Goal: Task Accomplishment & Management: Use online tool/utility

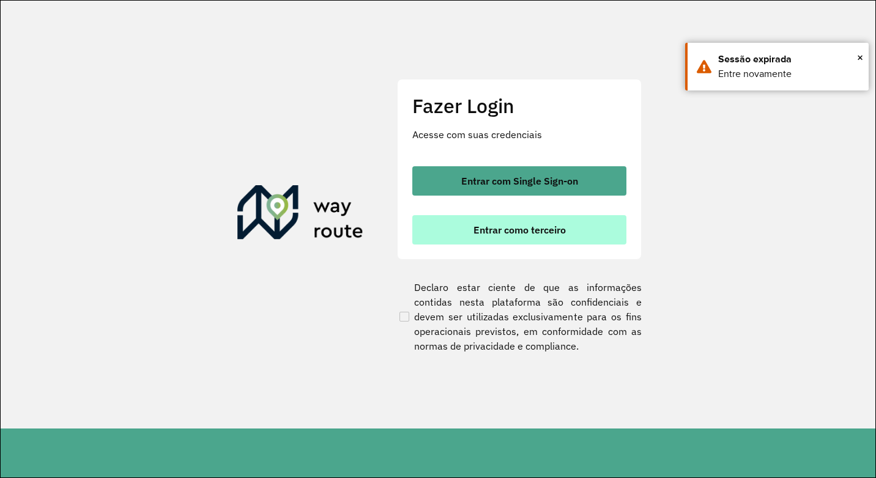
click at [556, 231] on span "Entrar como terceiro" at bounding box center [520, 230] width 92 height 10
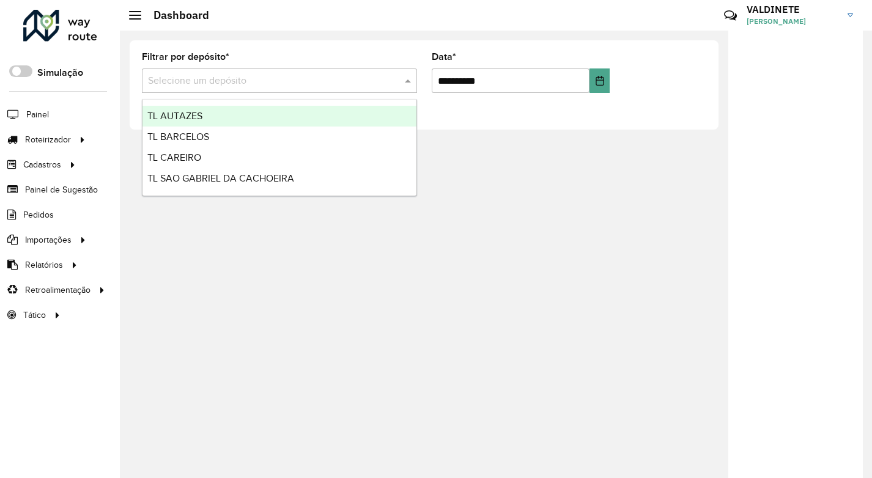
click at [338, 85] on input "text" at bounding box center [267, 81] width 239 height 15
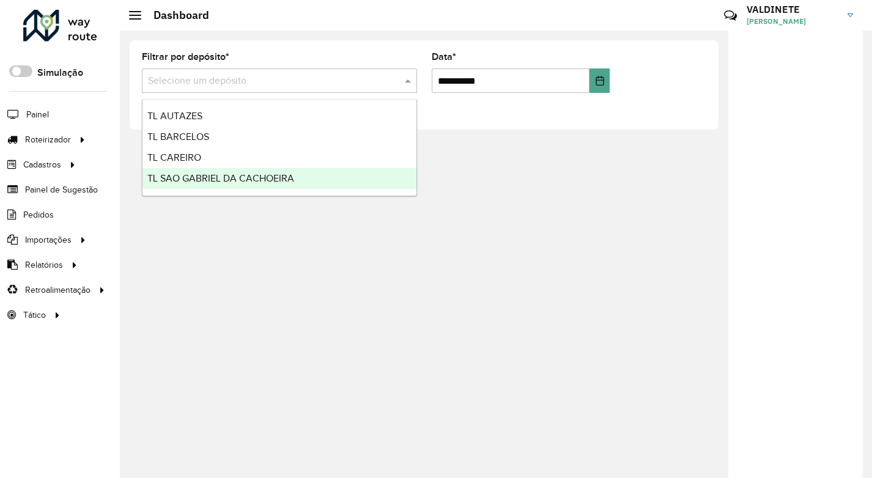
click at [273, 175] on span "TL SAO GABRIEL DA CACHOEIRA" at bounding box center [220, 178] width 147 height 10
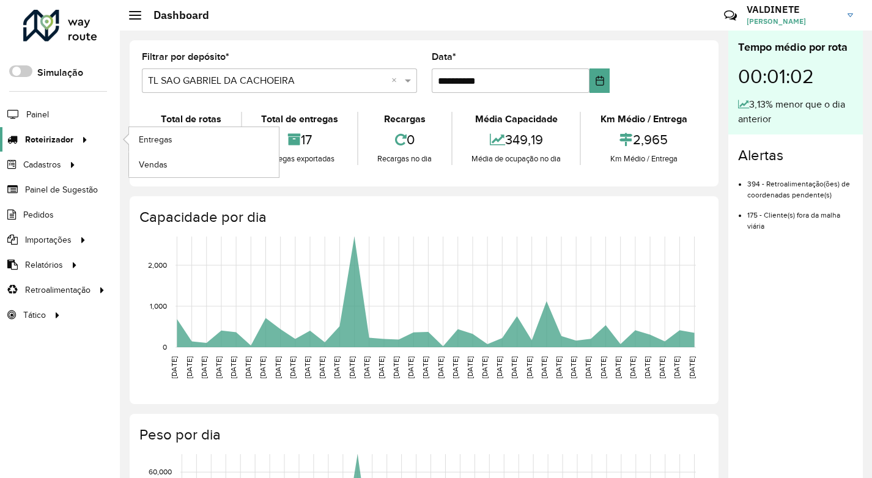
click at [69, 136] on span "Roteirizador" at bounding box center [49, 139] width 48 height 13
click at [157, 139] on span "Entregas" at bounding box center [156, 139] width 35 height 13
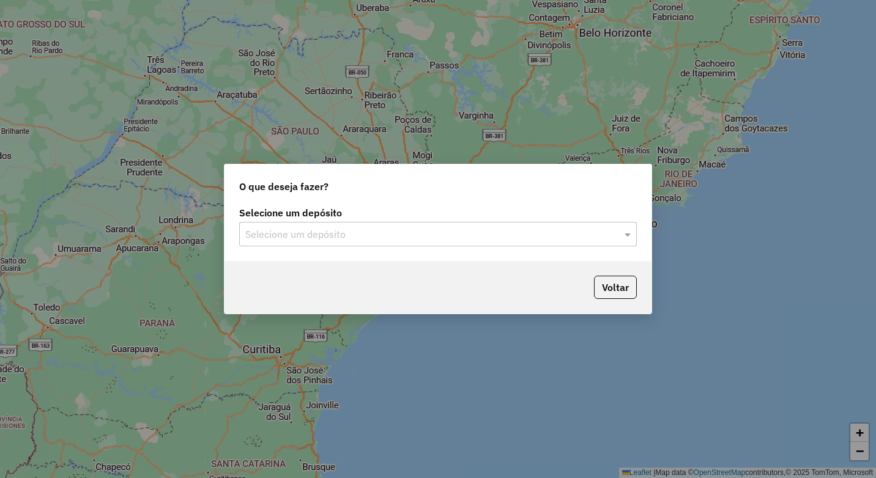
click at [466, 228] on input "text" at bounding box center [425, 235] width 361 height 15
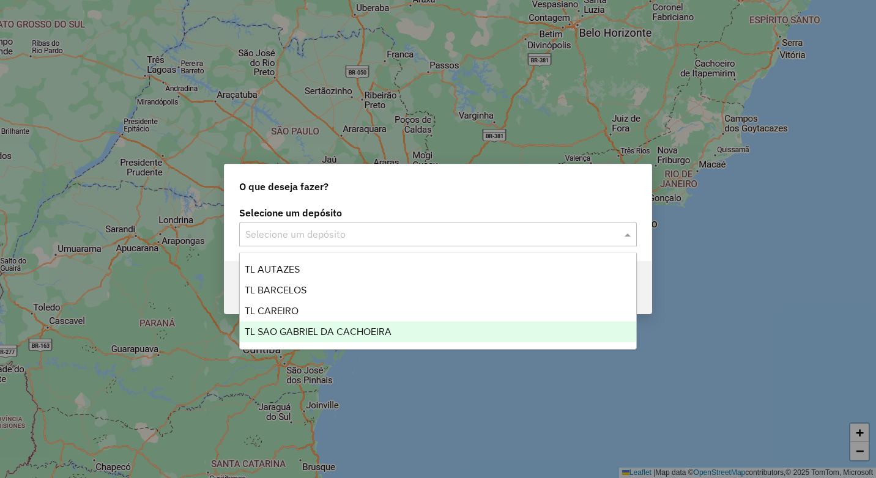
click at [383, 325] on div "TL SAO GABRIEL DA CACHOEIRA" at bounding box center [438, 332] width 396 height 21
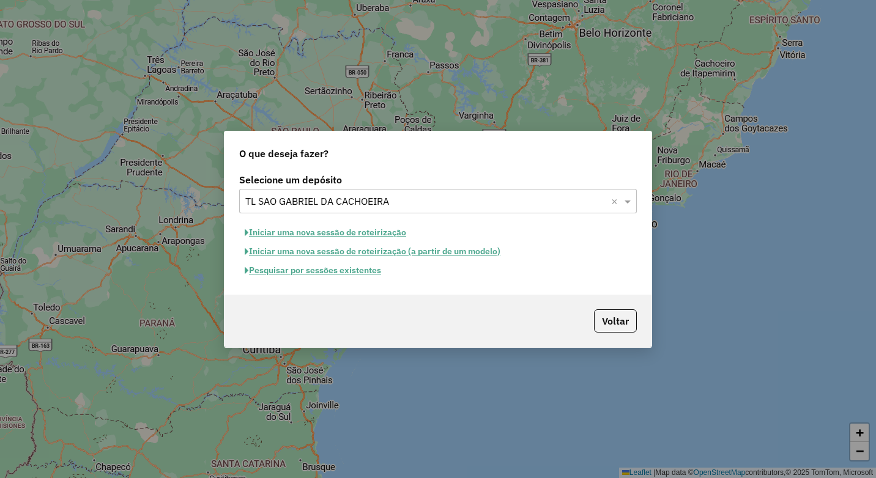
click at [359, 233] on button "Iniciar uma nova sessão de roteirização" at bounding box center [325, 232] width 173 height 19
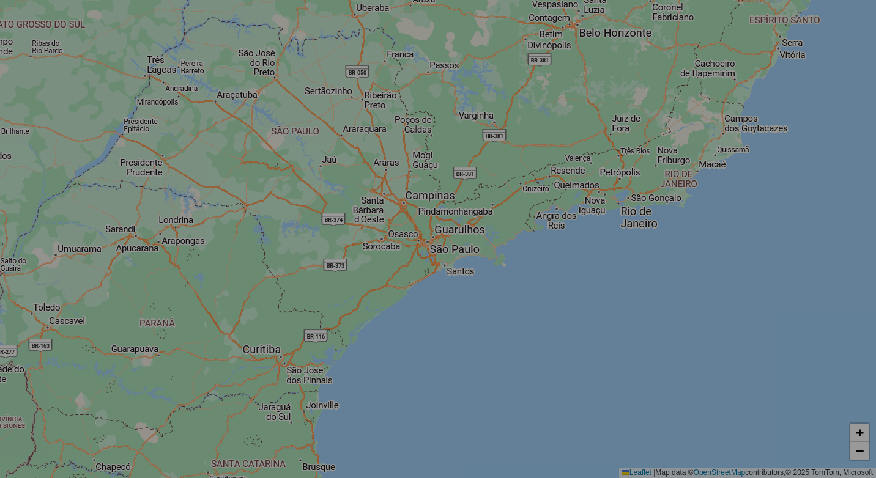
select select "*"
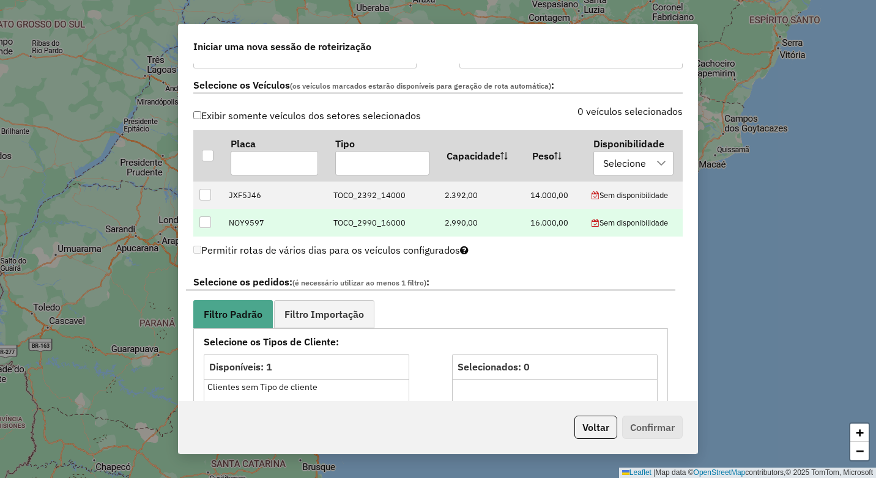
scroll to position [367, 0]
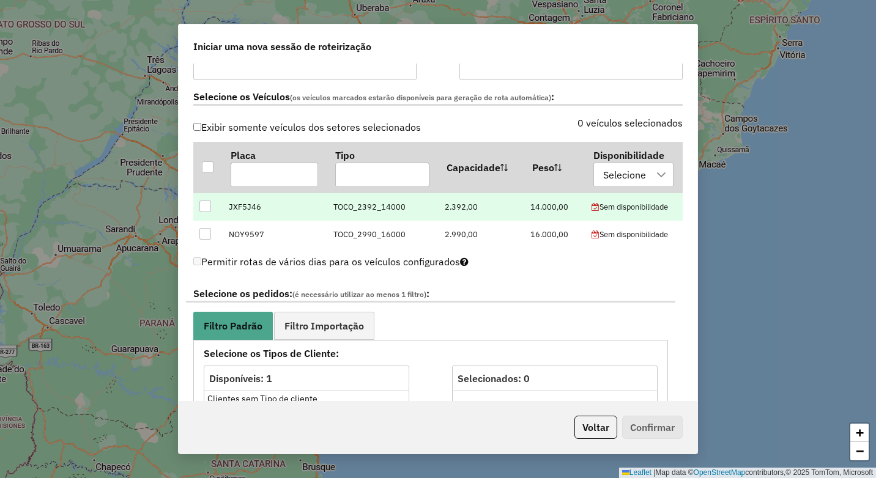
click at [204, 204] on div at bounding box center [205, 207] width 12 height 12
click at [330, 324] on span "Filtro Importação" at bounding box center [324, 326] width 80 height 10
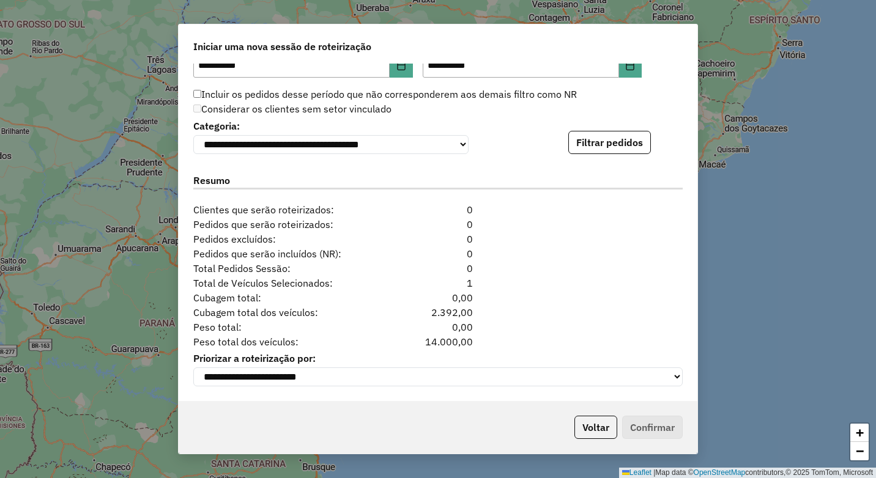
scroll to position [781, 0]
click at [604, 136] on button "Filtrar pedidos" at bounding box center [609, 142] width 83 height 23
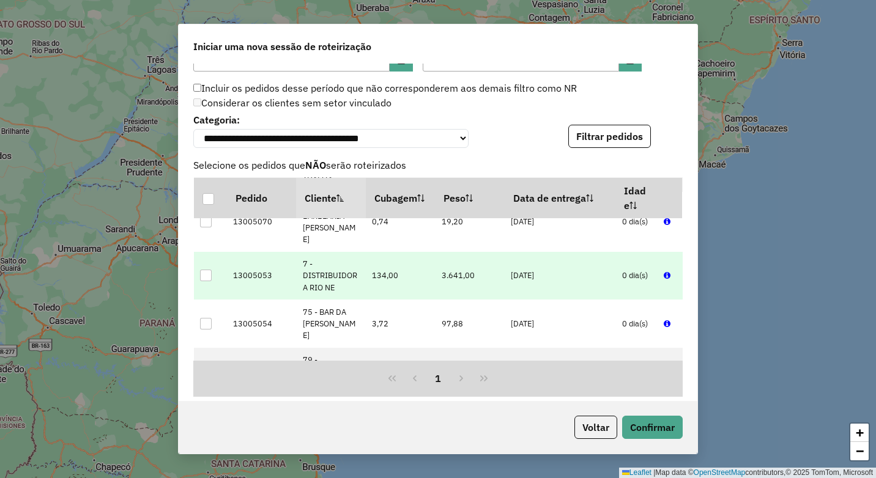
scroll to position [842, 0]
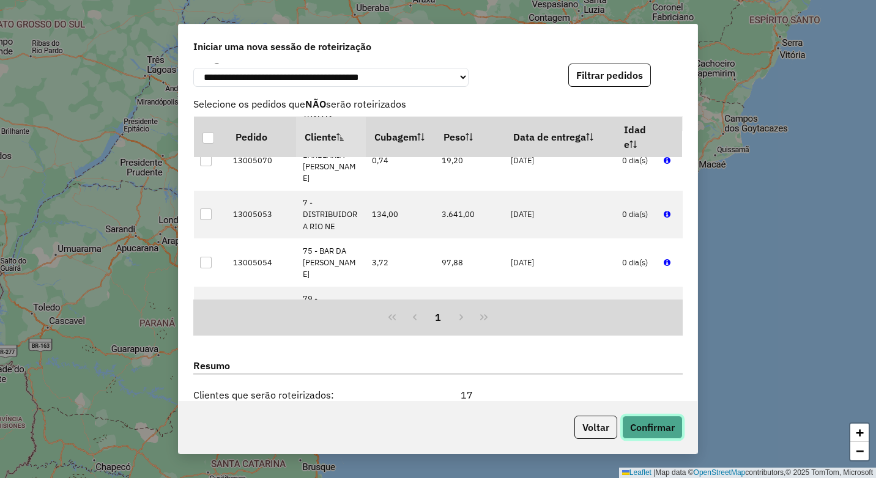
click at [650, 426] on button "Confirmar" at bounding box center [652, 427] width 61 height 23
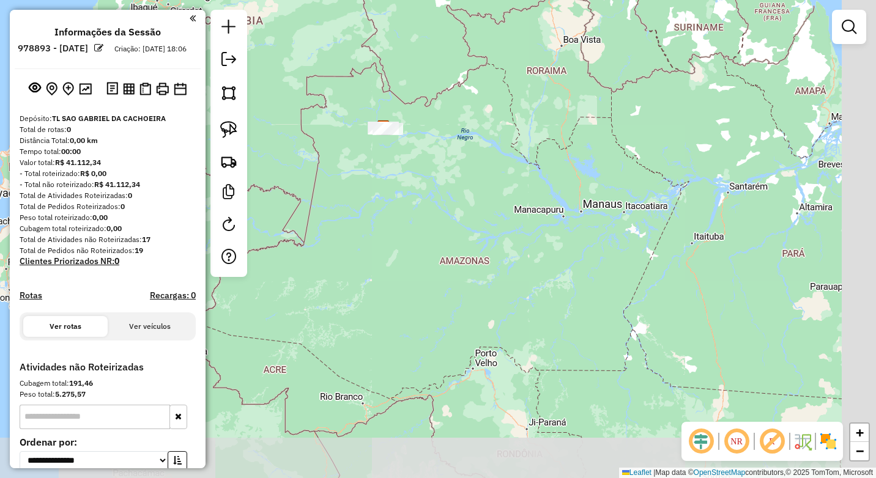
drag, startPoint x: 594, startPoint y: 351, endPoint x: 447, endPoint y: 152, distance: 247.5
click at [447, 152] on div "Janela de atendimento Grade de atendimento Capacidade Transportadoras Veículos …" at bounding box center [438, 239] width 876 height 478
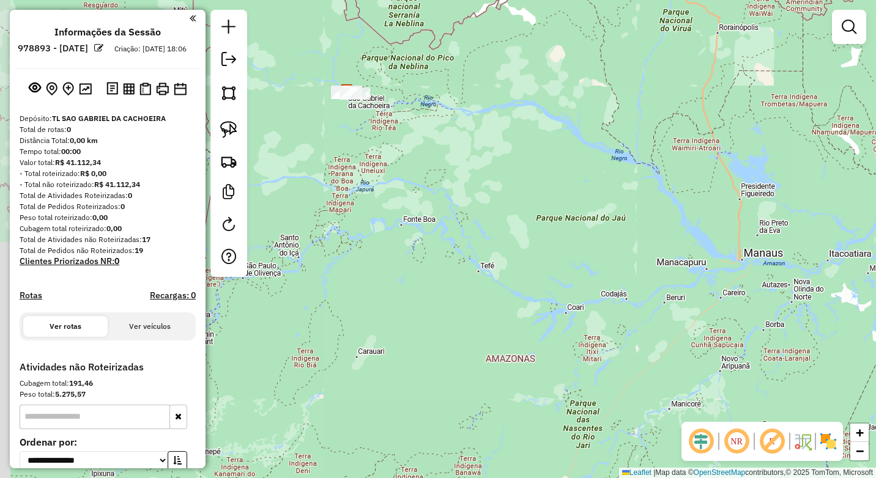
drag, startPoint x: 404, startPoint y: 218, endPoint x: 486, endPoint y: 327, distance: 136.2
click at [486, 327] on div "Janela de atendimento Grade de atendimento Capacidade Transportadoras Veículos …" at bounding box center [438, 239] width 876 height 478
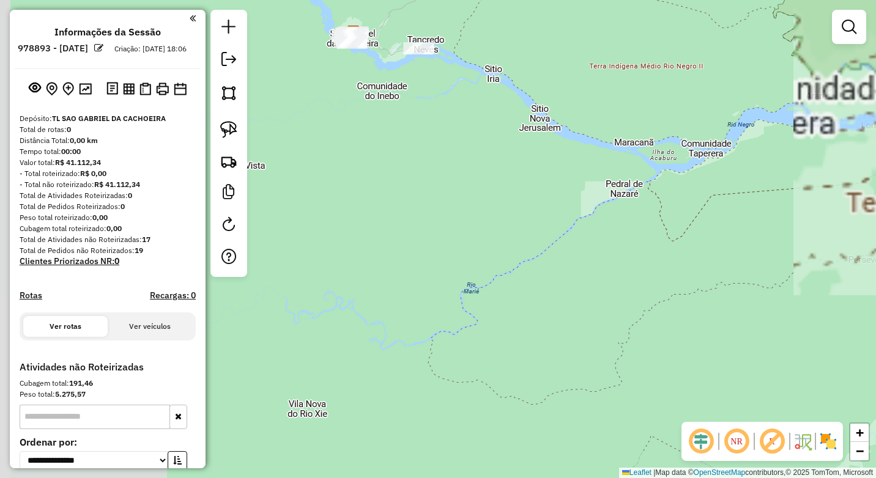
drag, startPoint x: 389, startPoint y: 164, endPoint x: 630, endPoint y: 505, distance: 417.4
click at [630, 478] on html "**********" at bounding box center [438, 239] width 876 height 478
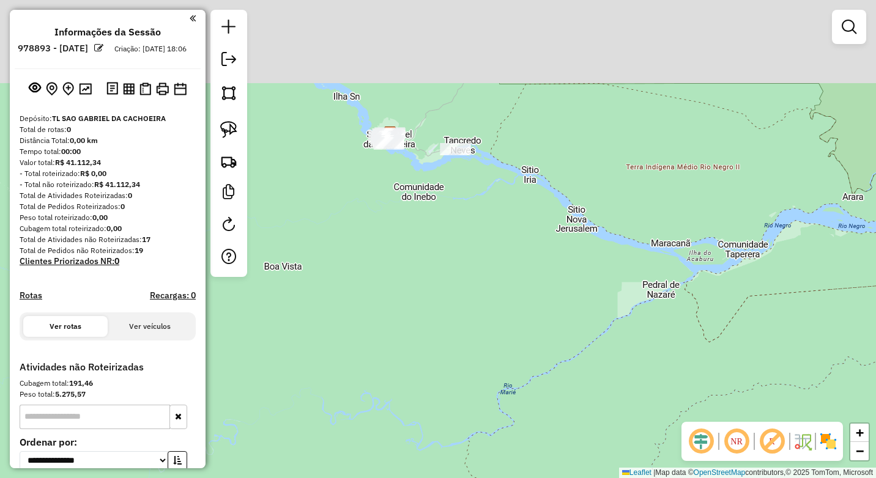
drag, startPoint x: 427, startPoint y: 185, endPoint x: 459, endPoint y: 304, distance: 122.9
click at [459, 304] on div "Janela de atendimento Grade de atendimento Capacidade Transportadoras Veículos …" at bounding box center [438, 239] width 876 height 478
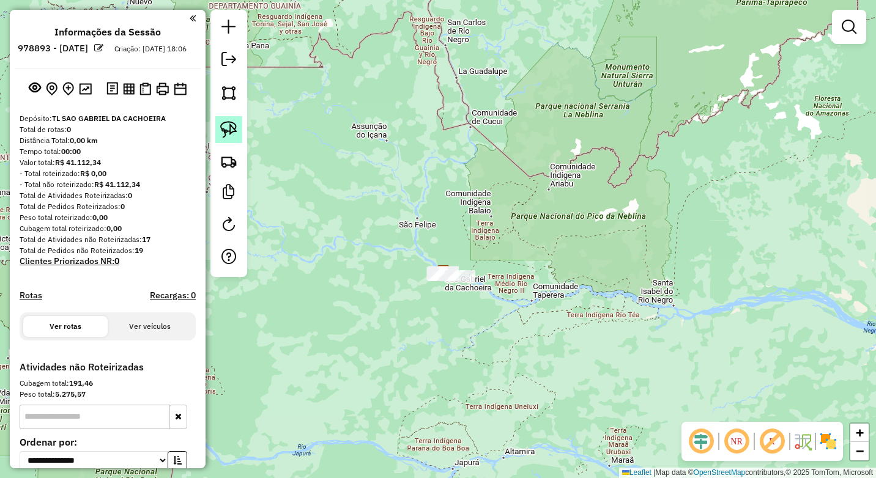
click at [224, 124] on img at bounding box center [228, 129] width 17 height 17
drag, startPoint x: 439, startPoint y: 262, endPoint x: 428, endPoint y: 260, distance: 11.3
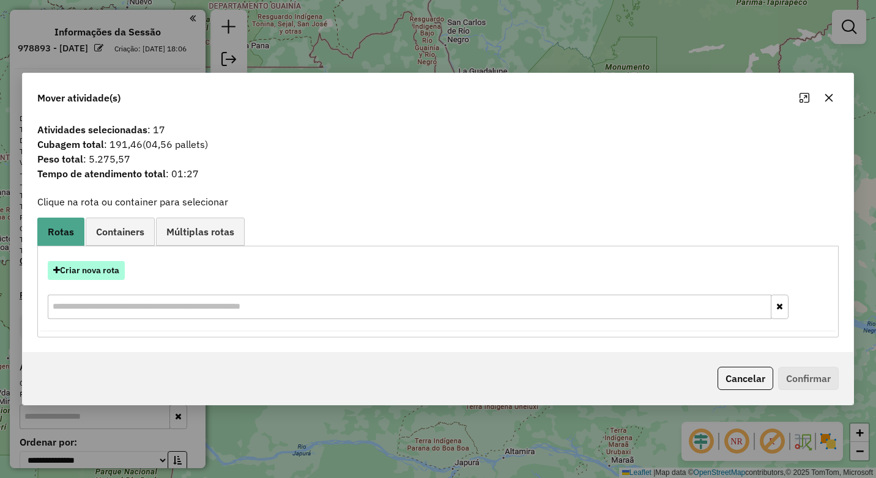
click at [91, 266] on button "Criar nova rota" at bounding box center [86, 270] width 77 height 19
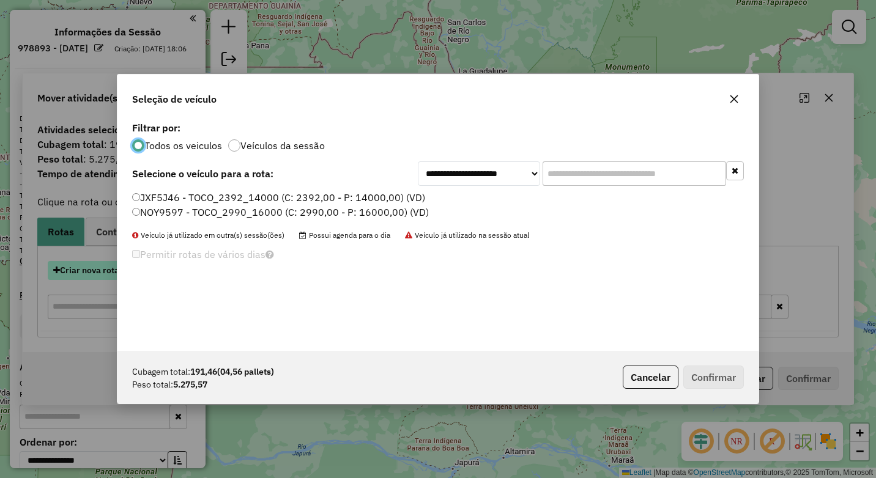
scroll to position [7, 4]
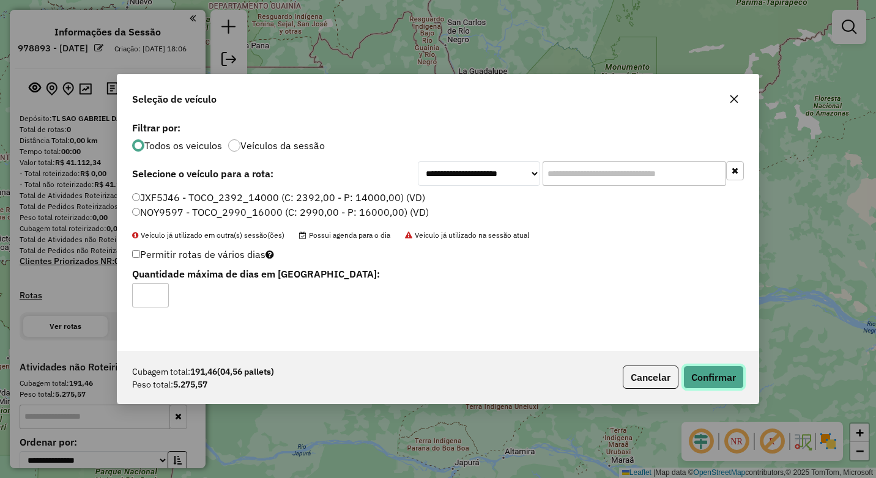
click at [708, 374] on button "Confirmar" at bounding box center [713, 377] width 61 height 23
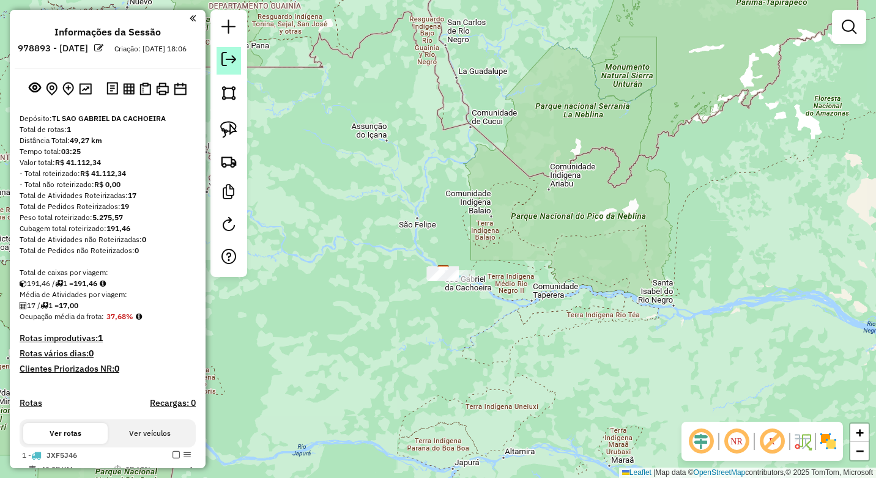
click at [229, 61] on em at bounding box center [228, 59] width 15 height 15
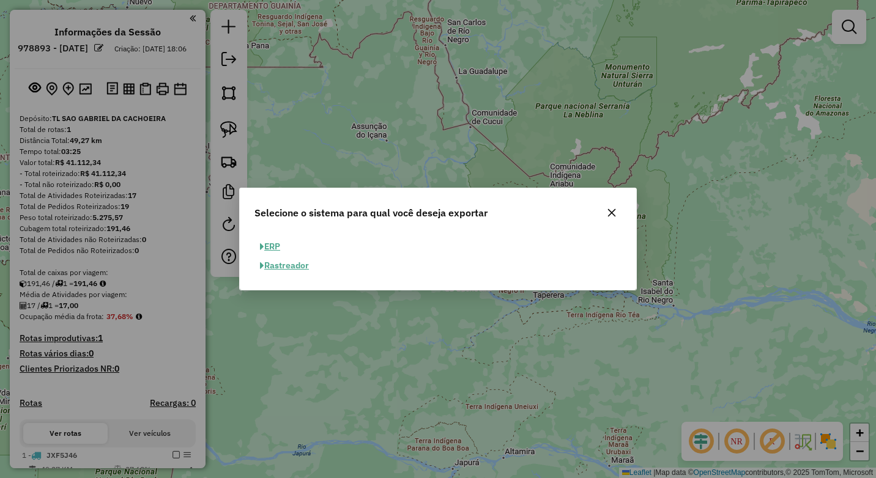
click at [276, 244] on button "ERP" at bounding box center [270, 246] width 31 height 19
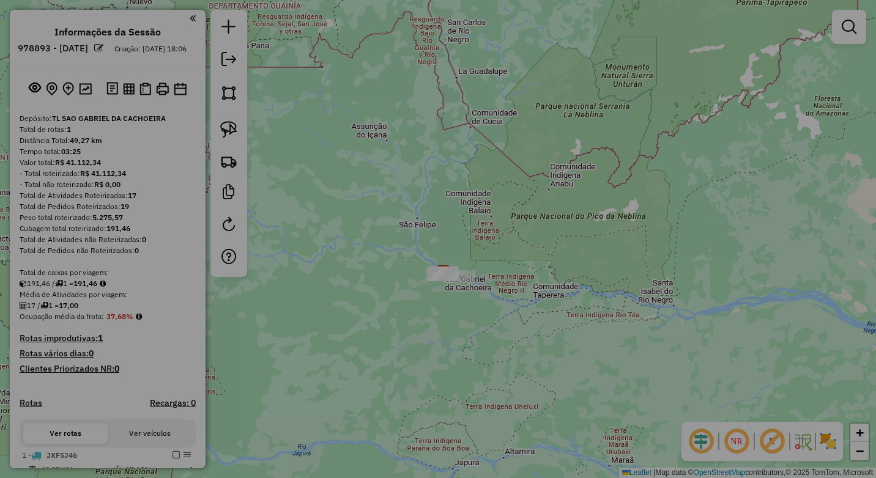
select select "**"
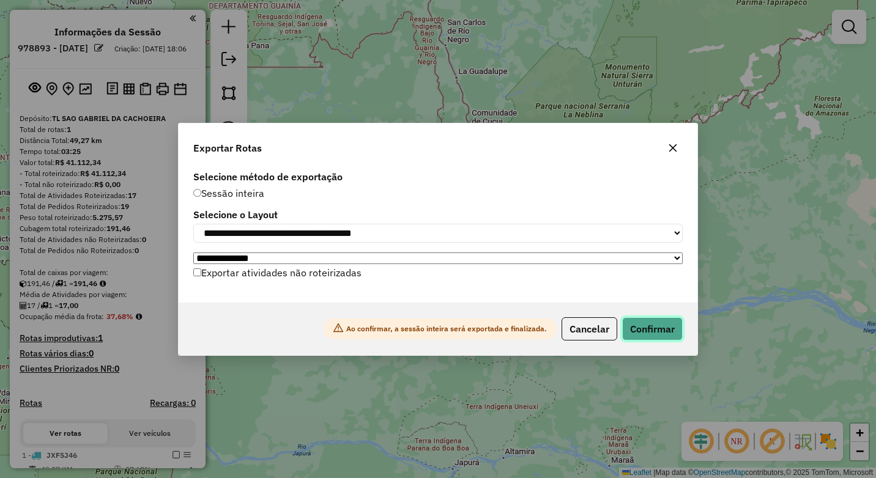
click at [649, 327] on button "Confirmar" at bounding box center [652, 329] width 61 height 23
